Goal: Transaction & Acquisition: Obtain resource

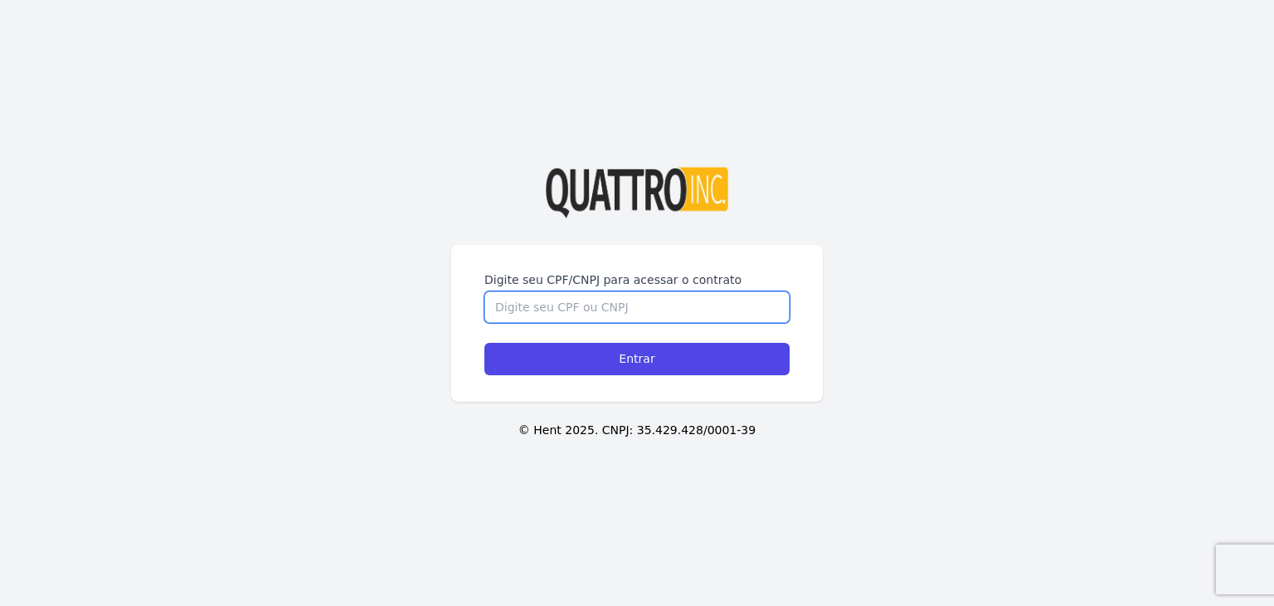
click at [550, 314] on input "Digite seu CPF/CNPJ para acessar o contrato" at bounding box center [637, 307] width 305 height 32
type input "47818892800"
click at [485, 343] on input "Entrar" at bounding box center [637, 359] width 305 height 32
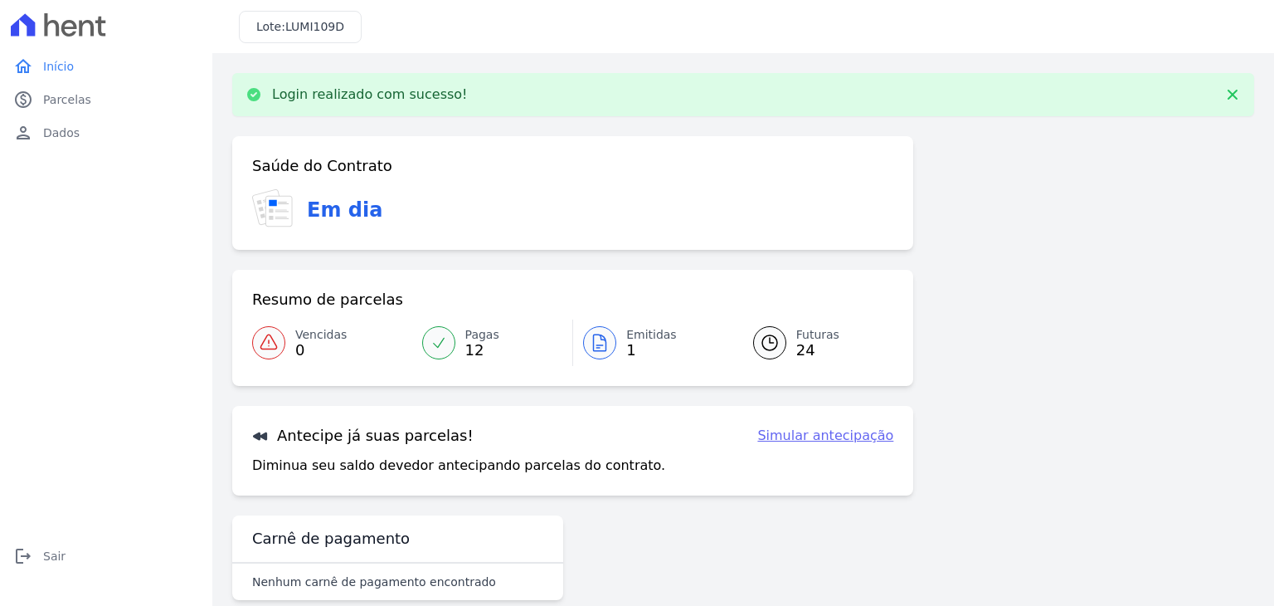
click at [610, 345] on div at bounding box center [599, 342] width 33 height 33
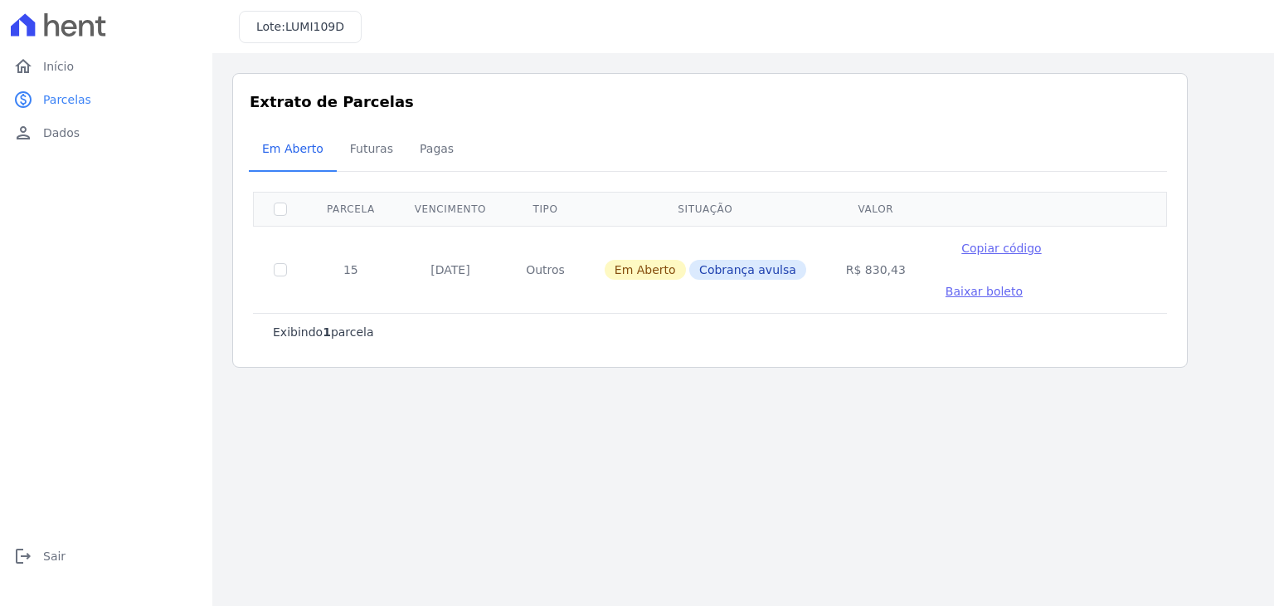
click at [1023, 285] on span "Baixar boleto" at bounding box center [984, 291] width 77 height 13
click at [37, 551] on link "logout Sair" at bounding box center [106, 555] width 199 height 33
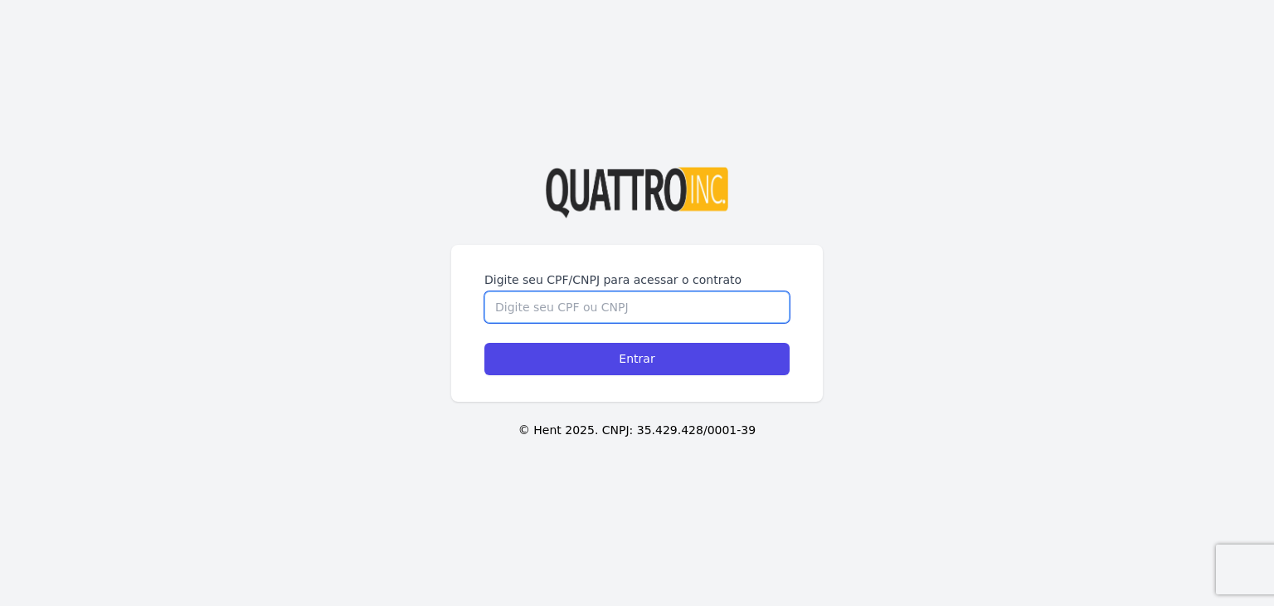
click at [610, 298] on input "Digite seu CPF/CNPJ para acessar o contrato" at bounding box center [637, 307] width 305 height 32
type input "47818892800"
click at [485, 343] on input "Entrar" at bounding box center [637, 359] width 305 height 32
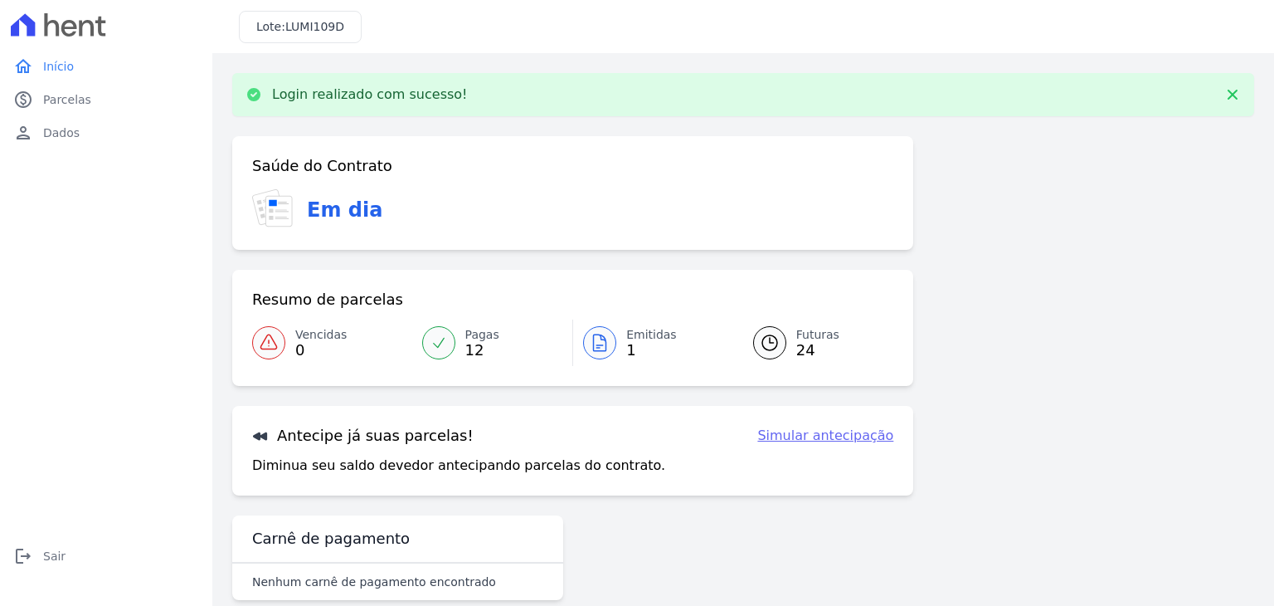
click at [634, 340] on span "Emitidas" at bounding box center [651, 334] width 51 height 17
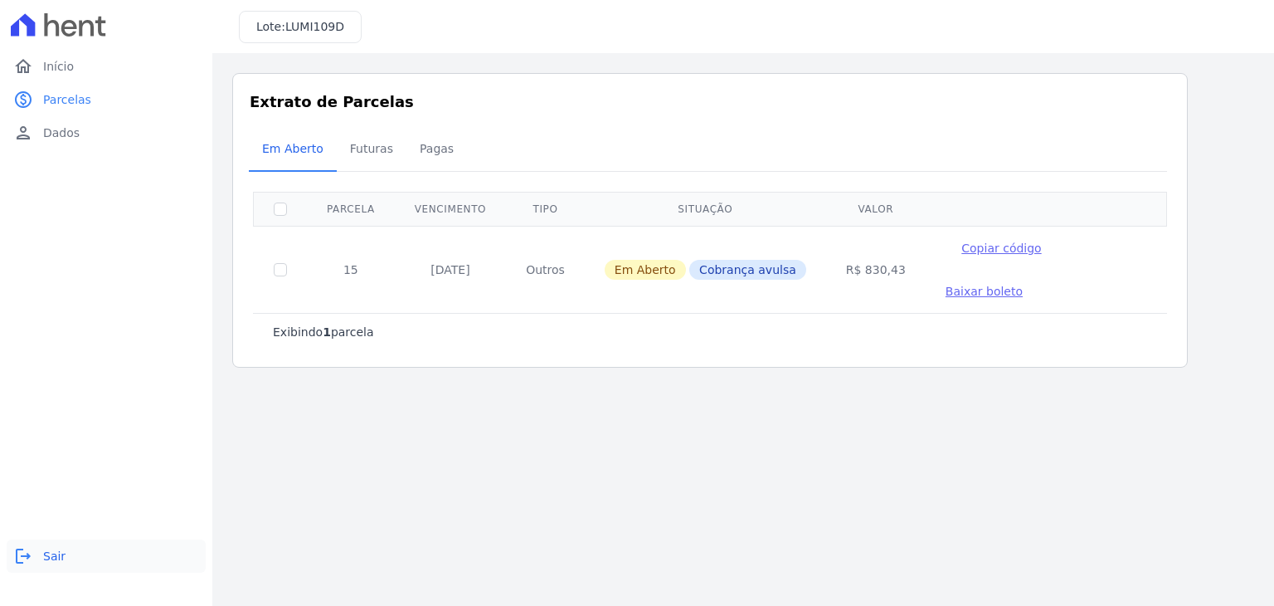
click at [37, 551] on link "logout Sair" at bounding box center [106, 555] width 199 height 33
